Goal: Find specific page/section: Find specific page/section

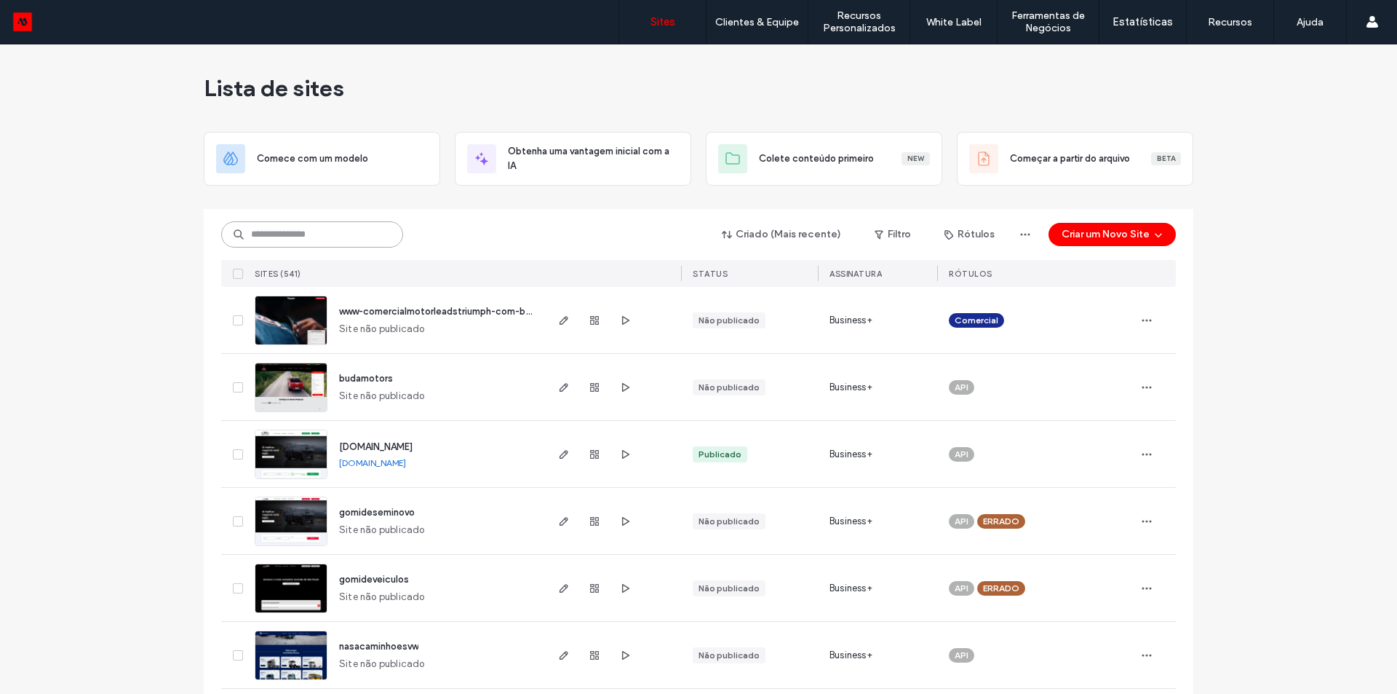
click at [366, 237] on input at bounding box center [312, 234] width 182 height 26
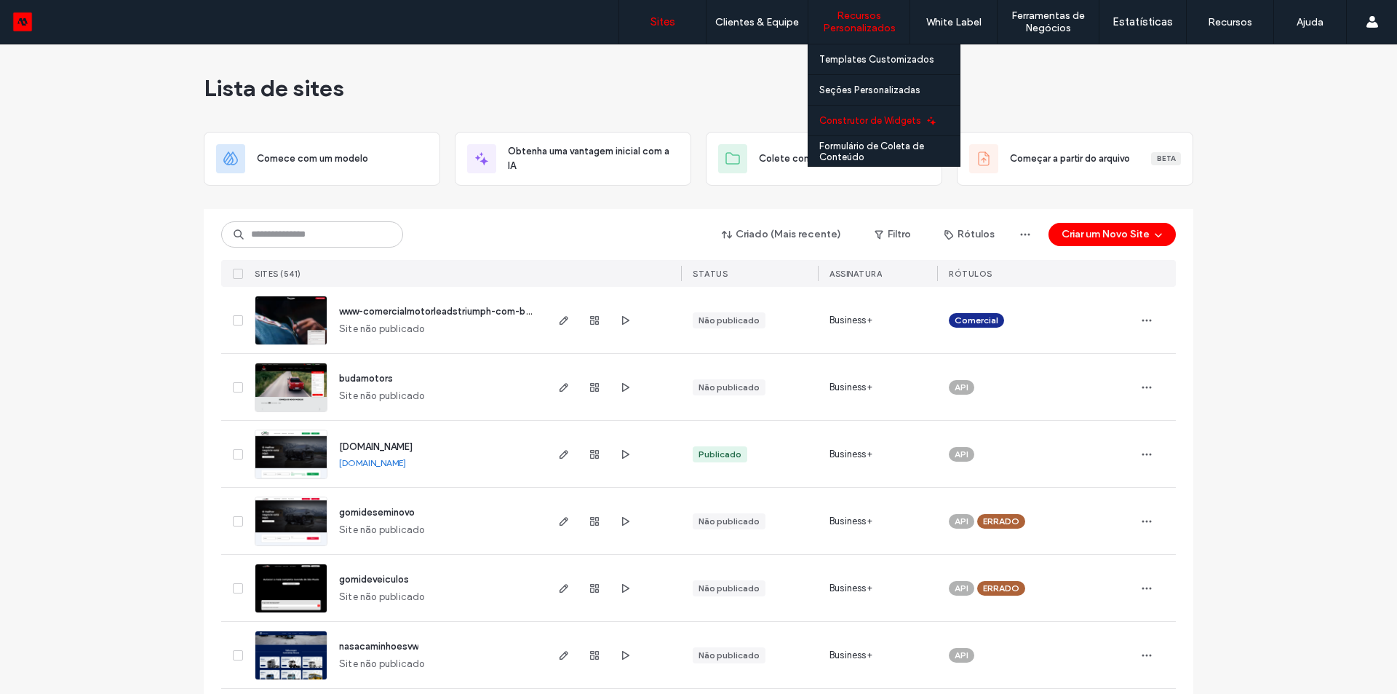
click at [841, 132] on link "Construtor de Widgets" at bounding box center [890, 121] width 140 height 30
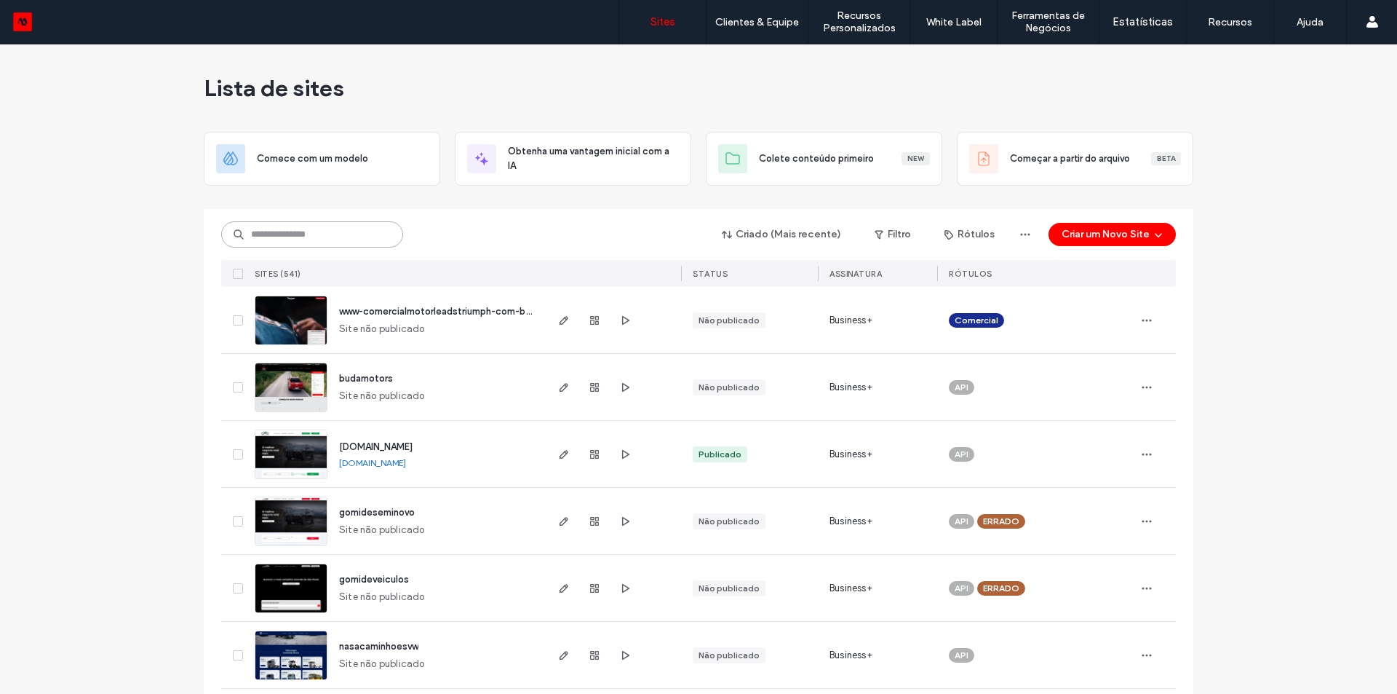
click at [352, 229] on input at bounding box center [312, 234] width 182 height 26
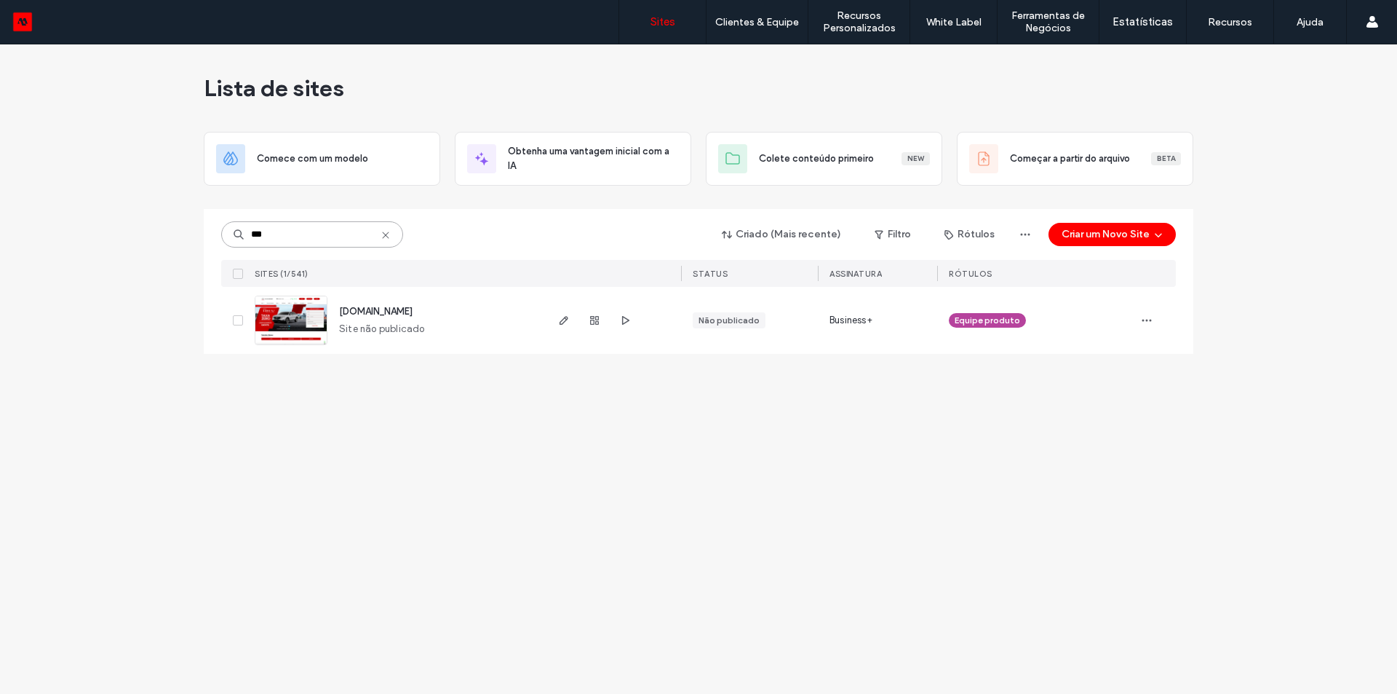
click at [288, 243] on input "***" at bounding box center [312, 234] width 182 height 26
type input "*"
type input "***"
click at [392, 314] on span "oemworldparts.motorleads.co" at bounding box center [376, 312] width 74 height 11
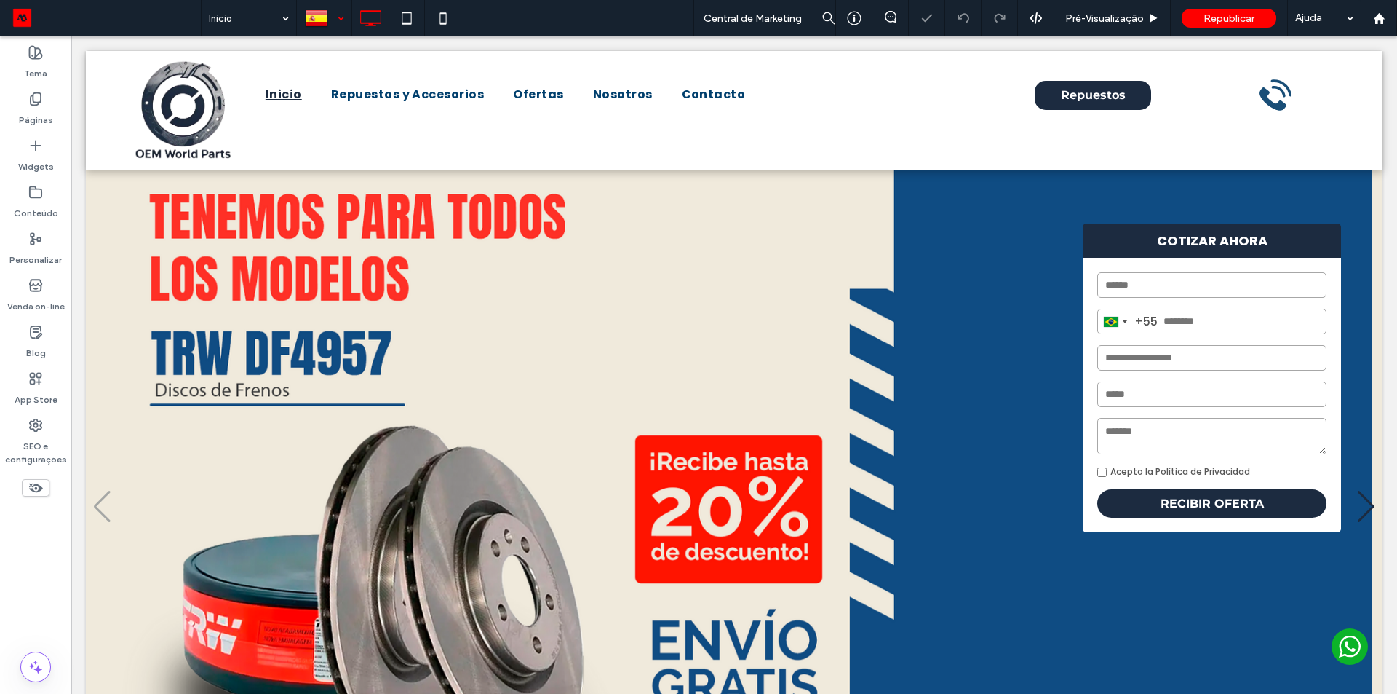
click at [344, 12] on div at bounding box center [324, 18] width 53 height 35
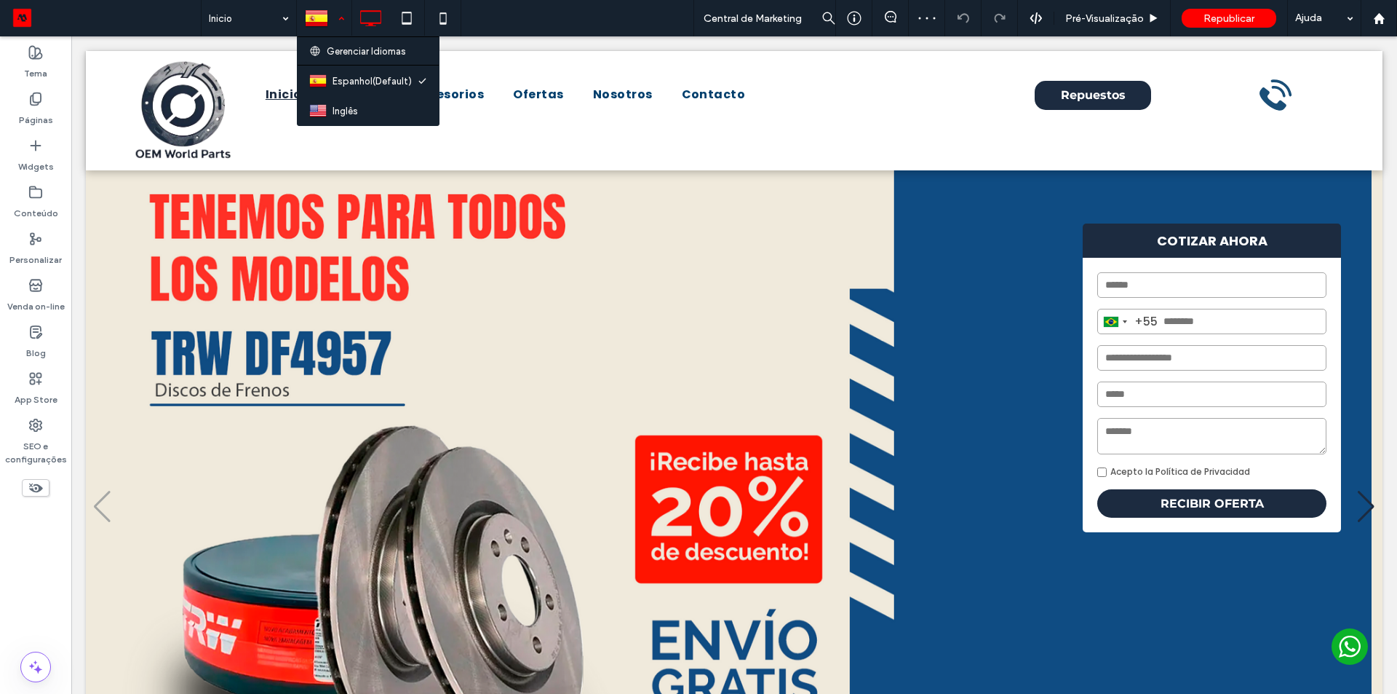
click at [341, 12] on div at bounding box center [324, 18] width 53 height 35
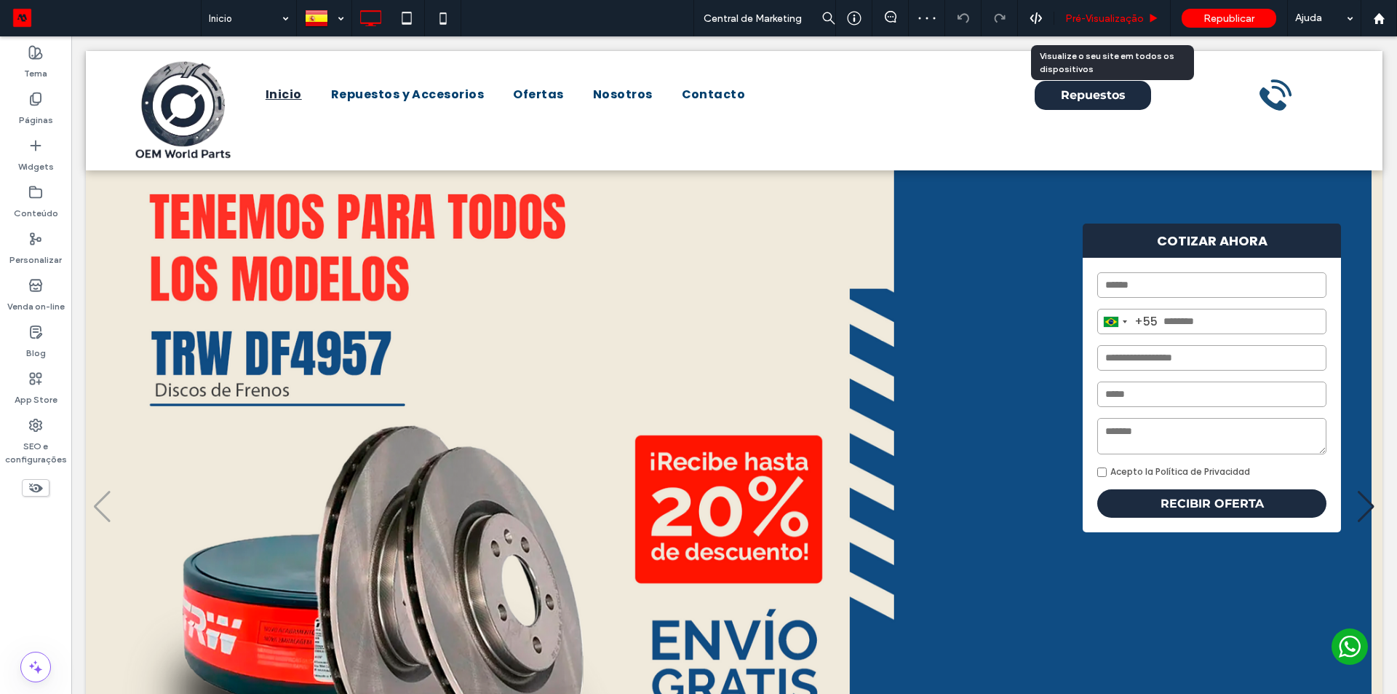
click at [1098, 14] on span "Pré-Visualizaçāo" at bounding box center [1105, 18] width 79 height 12
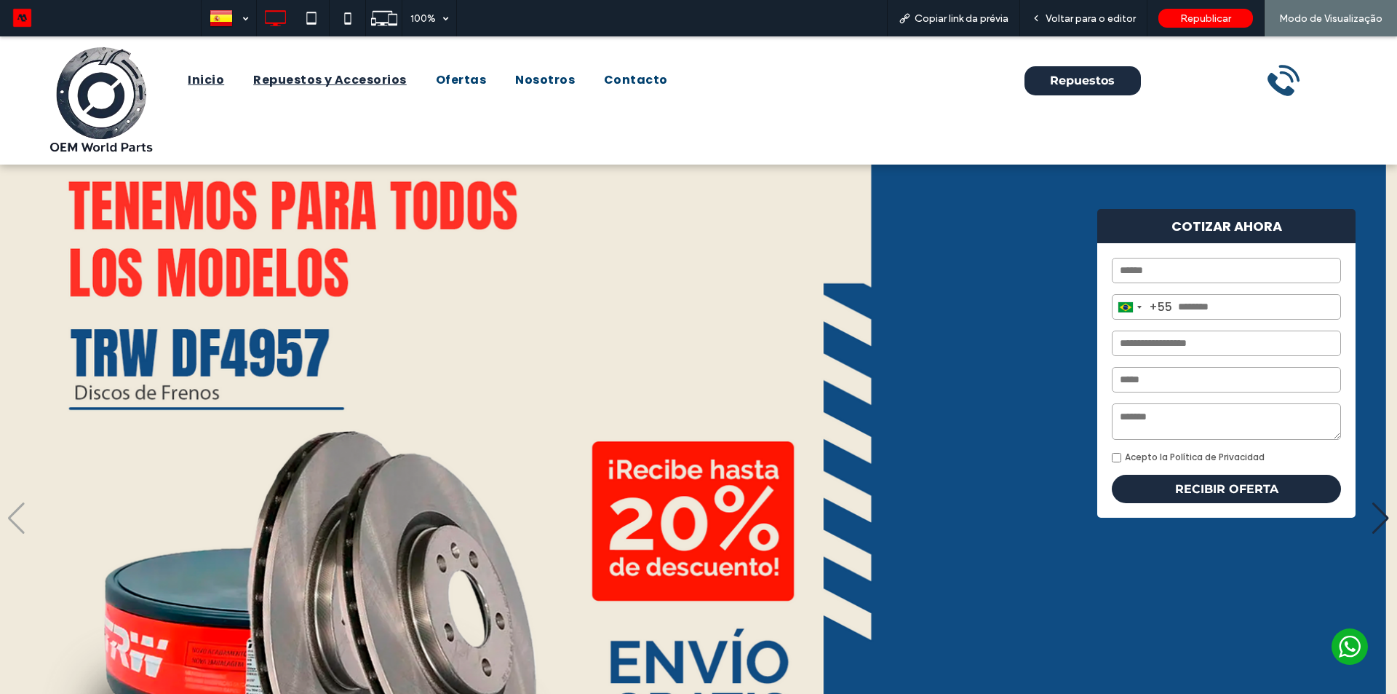
click at [369, 83] on span "Repuestos y Accesorios" at bounding box center [330, 79] width 154 height 17
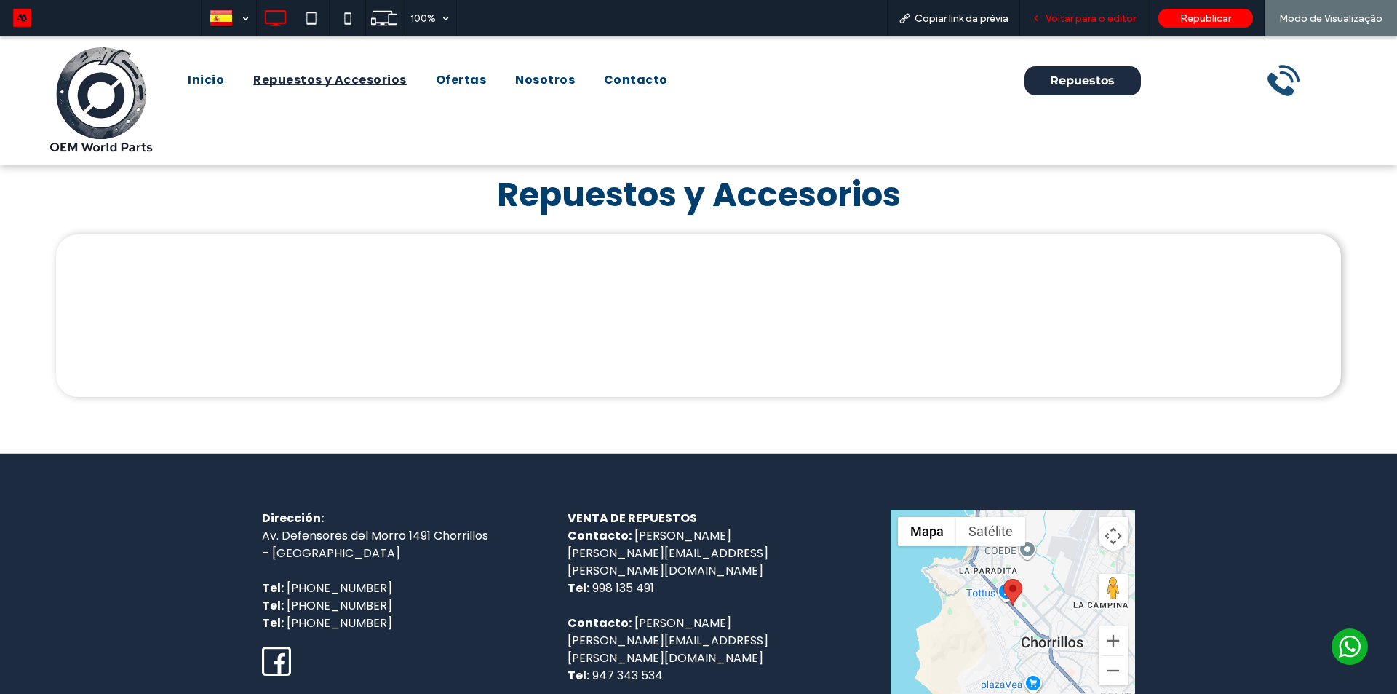
click at [1106, 17] on span "Voltar para o editor" at bounding box center [1091, 18] width 90 height 12
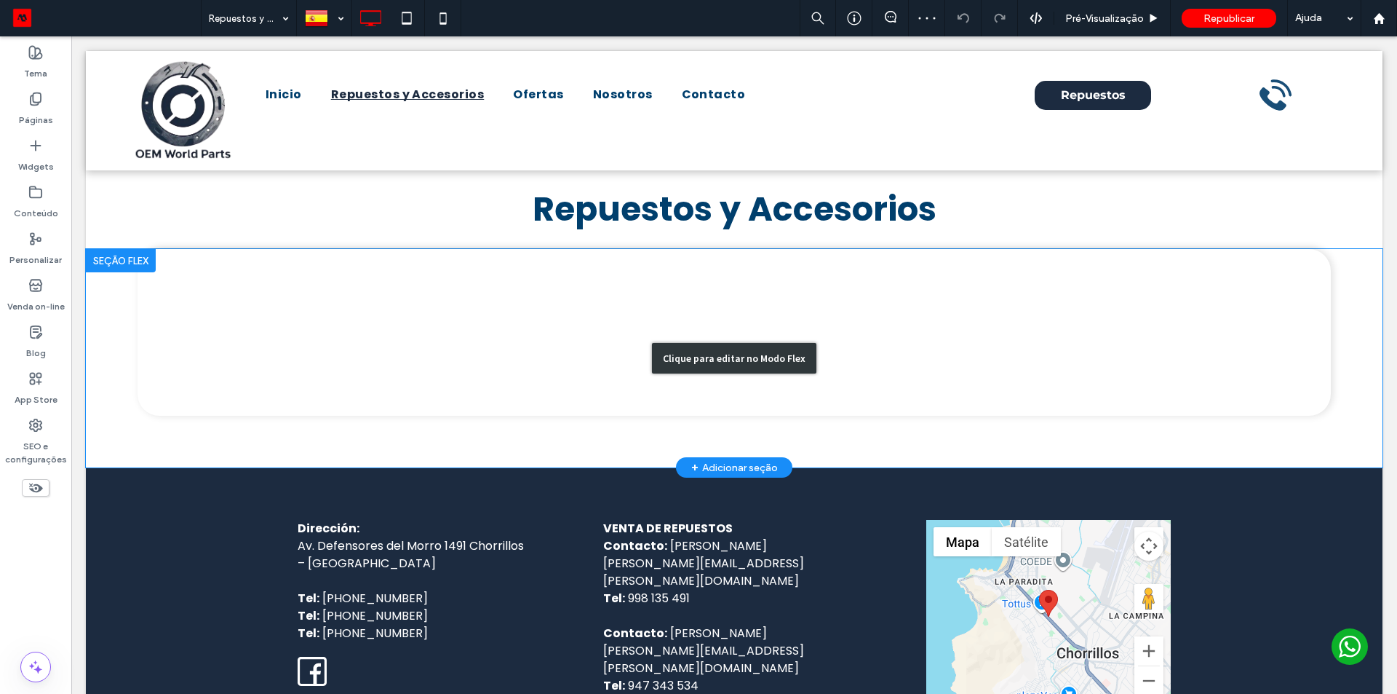
click at [566, 311] on div "Clique para editar no Modo Flex" at bounding box center [734, 358] width 1297 height 218
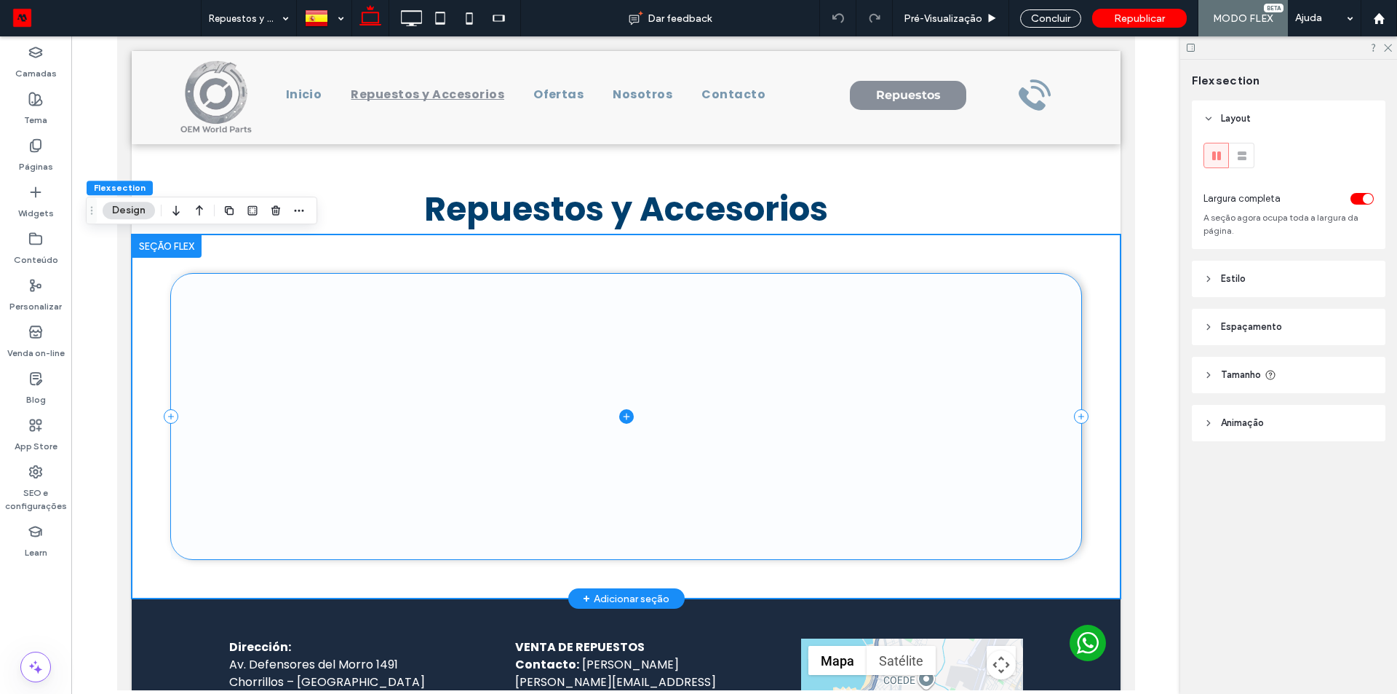
click at [512, 392] on span at bounding box center [625, 416] width 910 height 285
